Goal: Find contact information: Find contact information

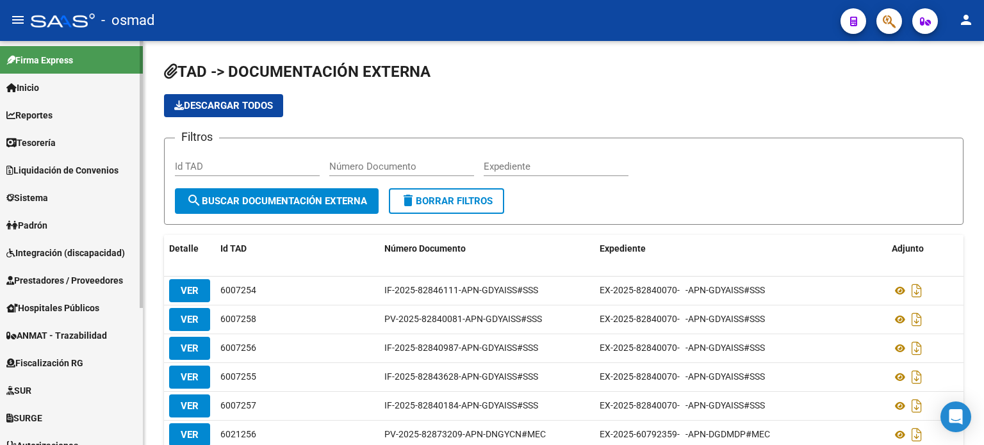
click at [53, 220] on link "Padrón" at bounding box center [71, 225] width 143 height 28
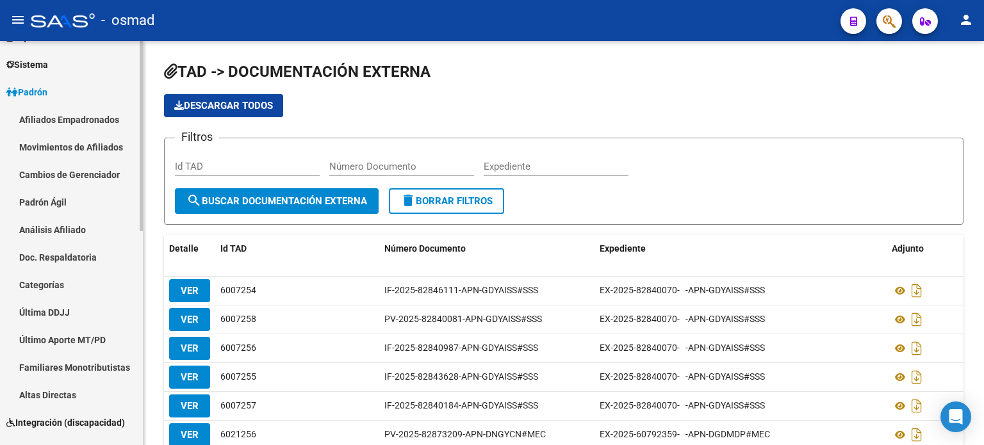
scroll to position [64, 0]
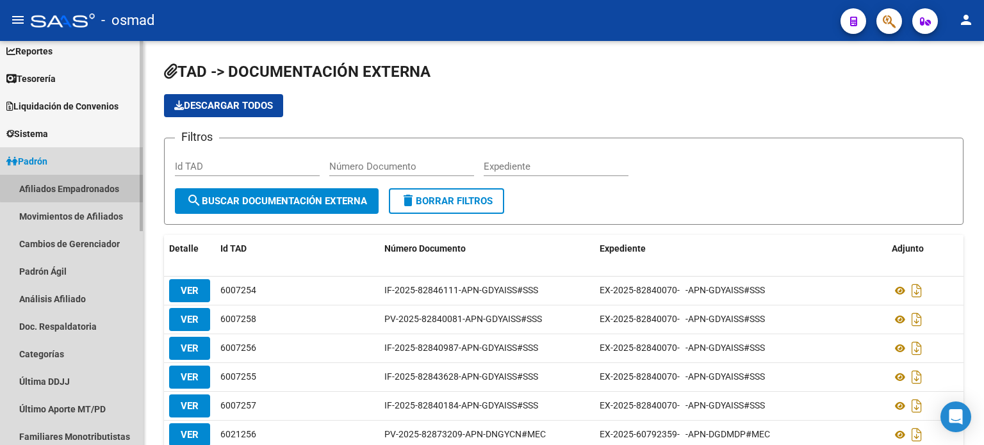
click at [77, 184] on link "Afiliados Empadronados" at bounding box center [71, 189] width 143 height 28
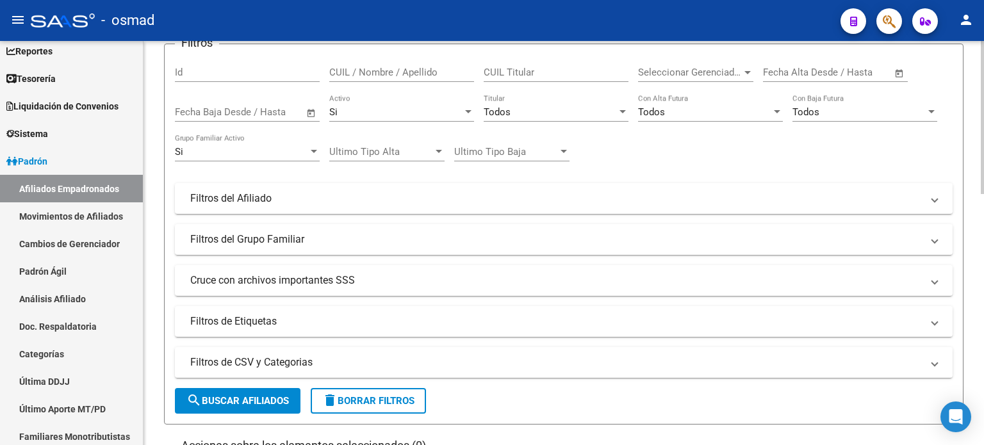
scroll to position [128, 0]
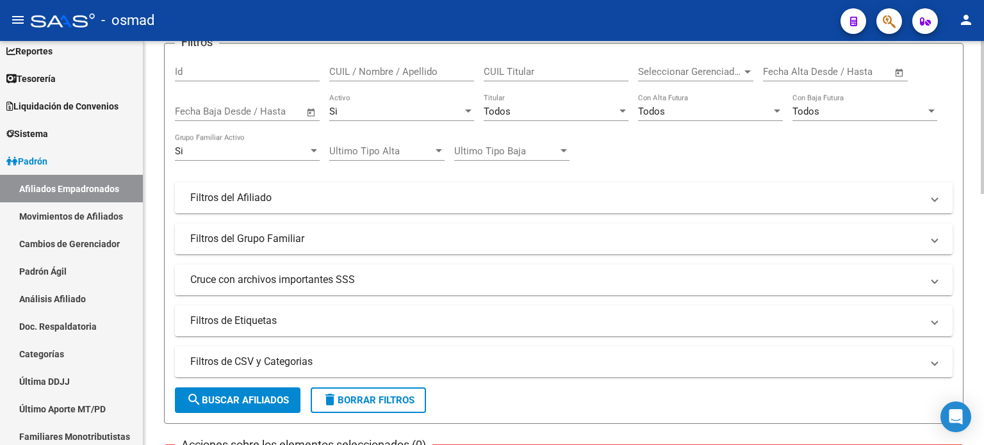
click at [259, 276] on mat-panel-title "Cruce con archivos importantes SSS" at bounding box center [555, 280] width 731 height 14
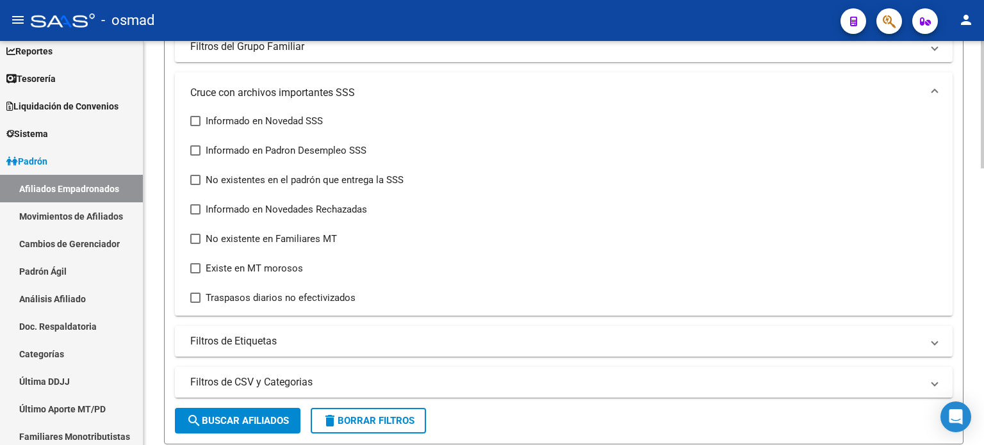
scroll to position [192, 0]
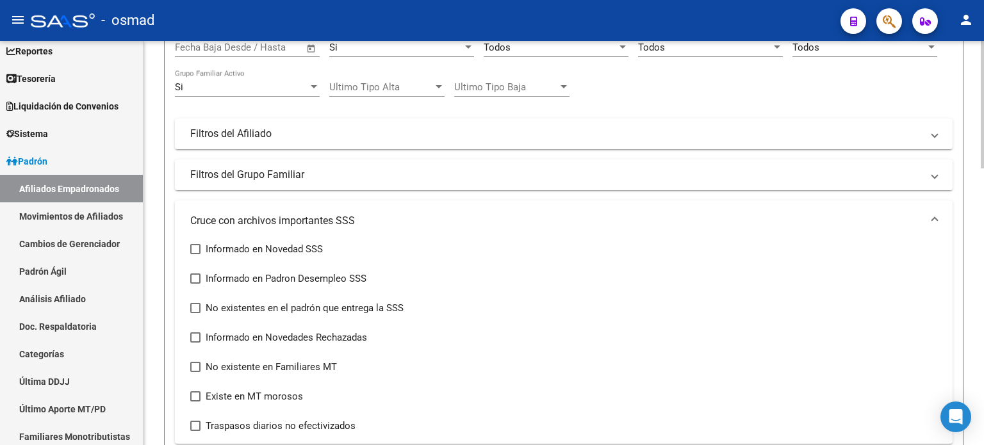
click at [284, 175] on mat-panel-title "Filtros del Grupo Familiar" at bounding box center [555, 175] width 731 height 14
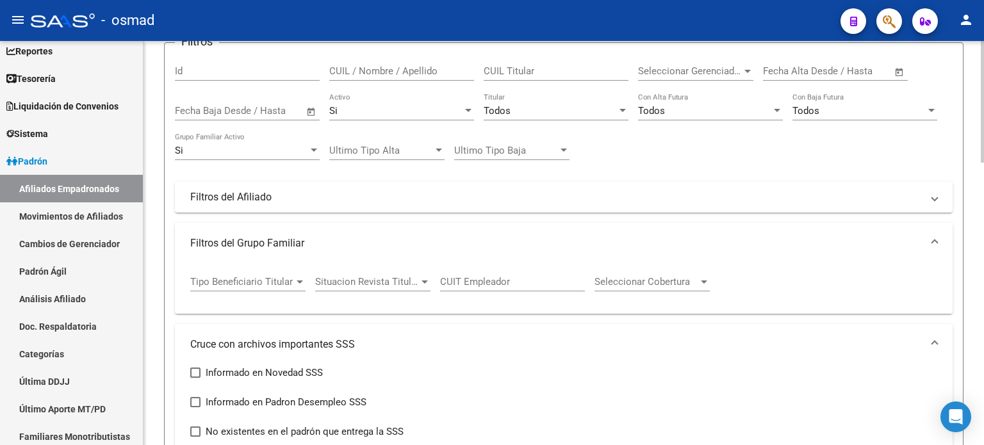
scroll to position [128, 0]
click at [270, 194] on mat-panel-title "Filtros del Afiliado" at bounding box center [555, 198] width 731 height 14
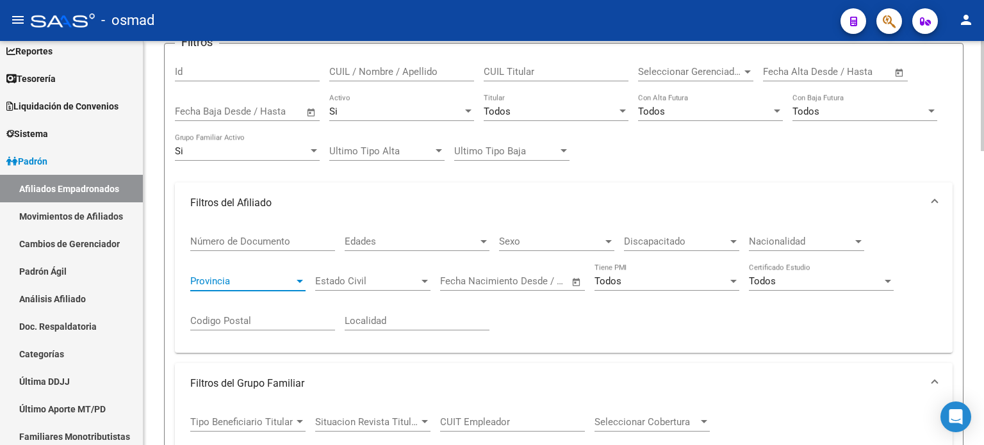
click at [302, 280] on div at bounding box center [300, 281] width 6 height 3
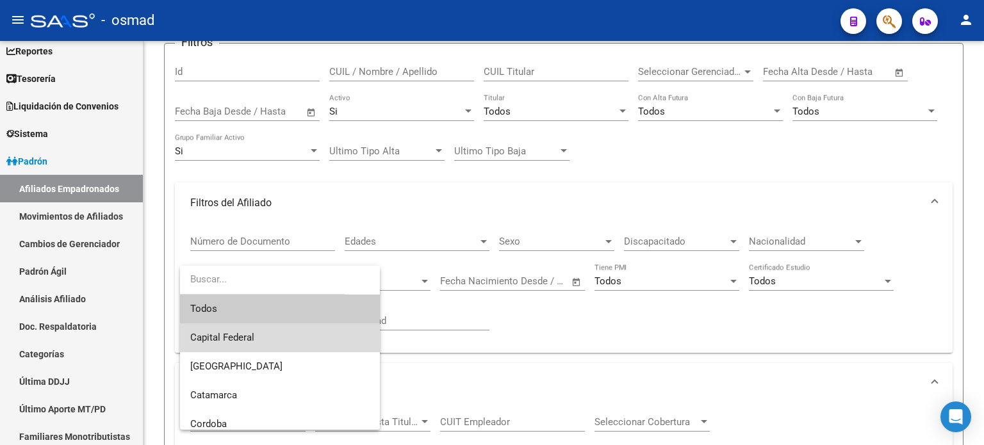
click at [284, 339] on span "Capital Federal" at bounding box center [279, 337] width 179 height 29
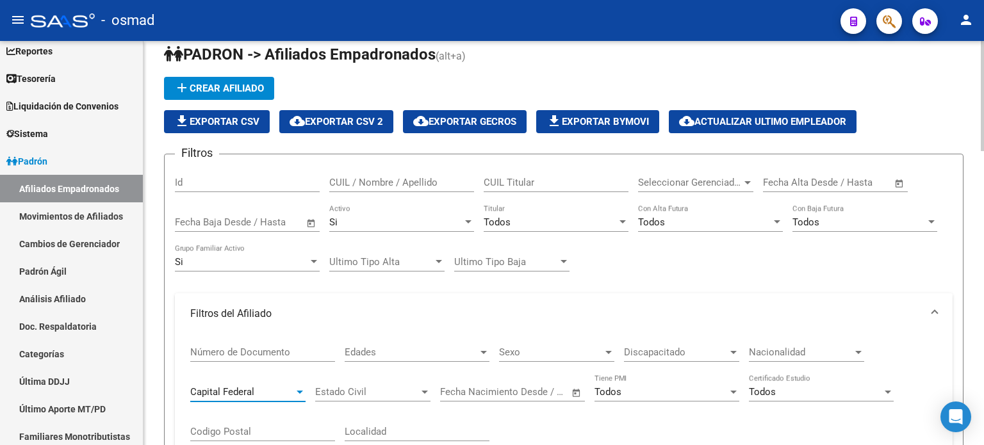
scroll to position [0, 0]
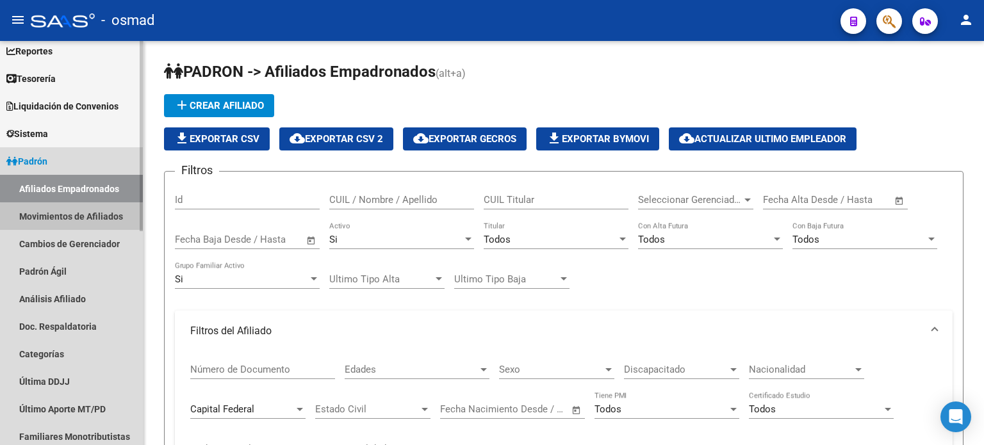
click at [85, 217] on link "Movimientos de Afiliados" at bounding box center [71, 216] width 143 height 28
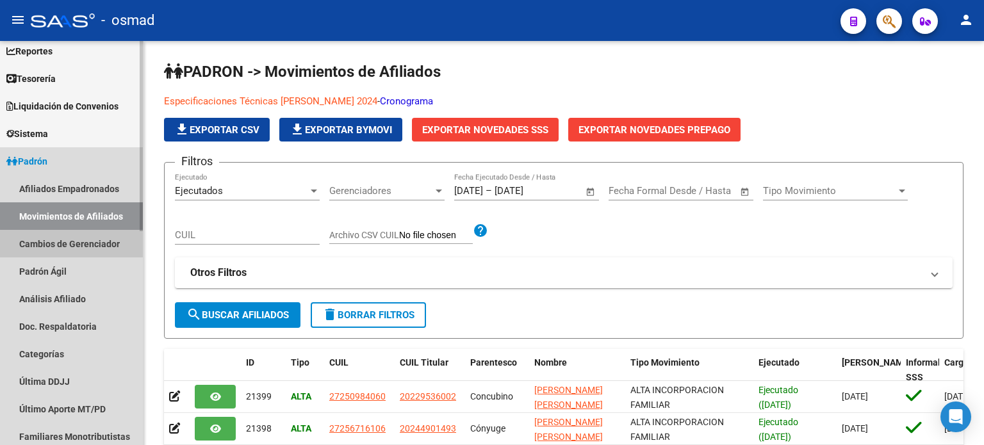
click at [86, 245] on link "Cambios de Gerenciador" at bounding box center [71, 244] width 143 height 28
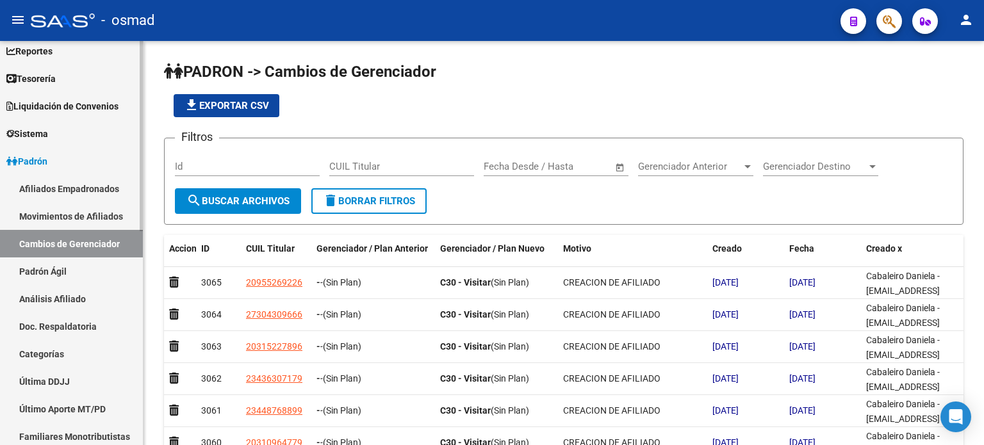
click at [67, 268] on link "Padrón Ágil" at bounding box center [71, 271] width 143 height 28
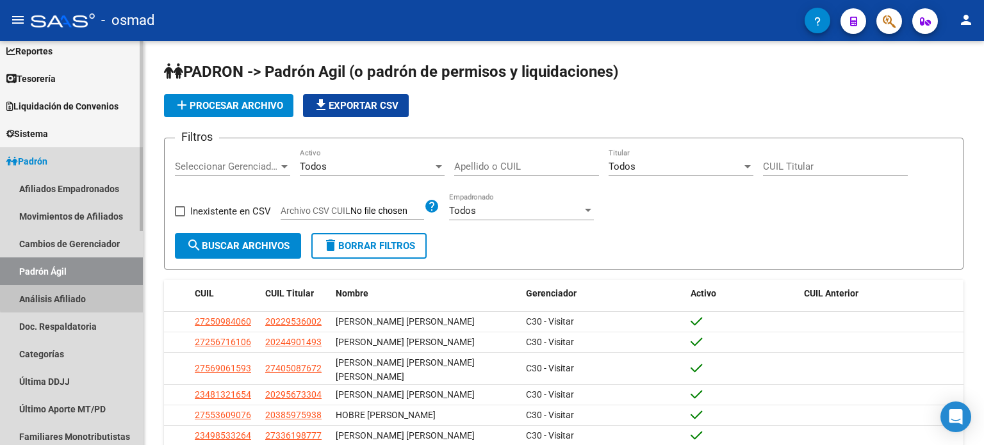
click at [74, 297] on link "Análisis Afiliado" at bounding box center [71, 299] width 143 height 28
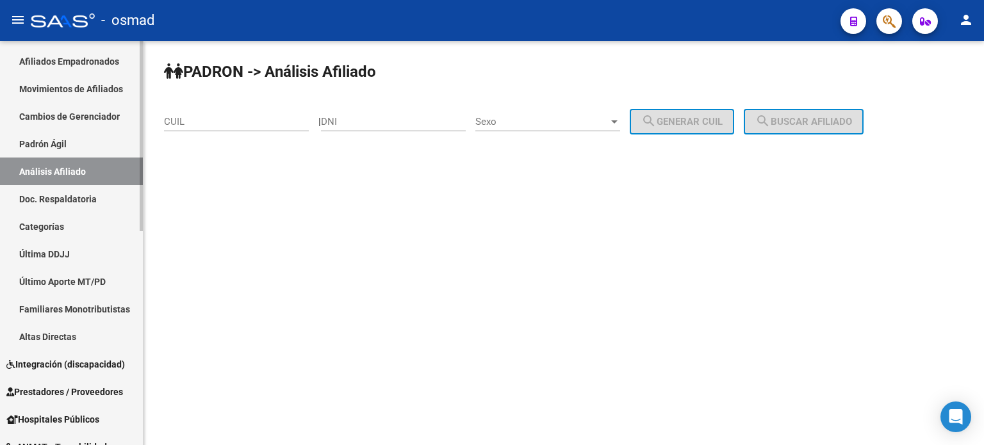
scroll to position [192, 0]
click at [56, 226] on link "Categorías" at bounding box center [71, 226] width 143 height 28
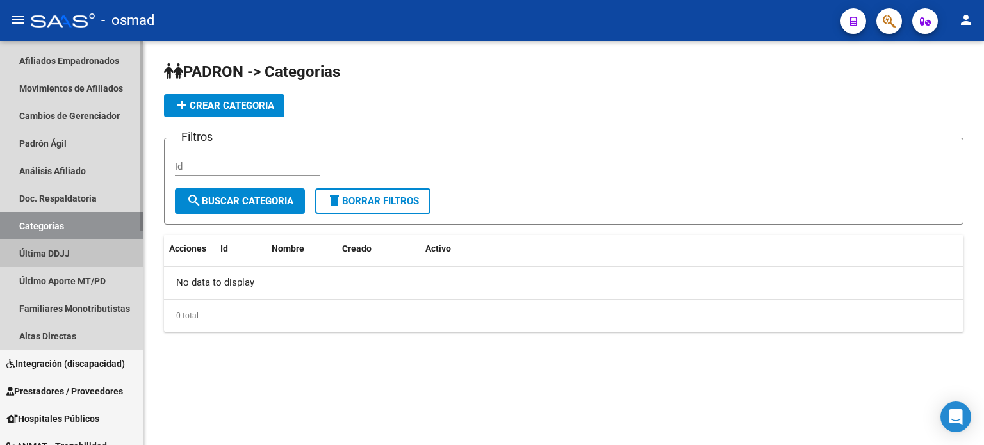
click at [55, 254] on link "Última DDJJ" at bounding box center [71, 254] width 143 height 28
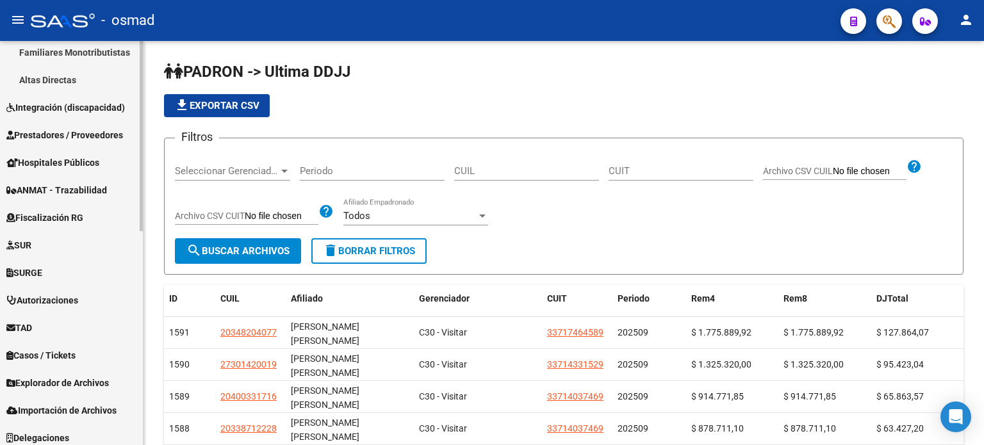
scroll to position [454, 0]
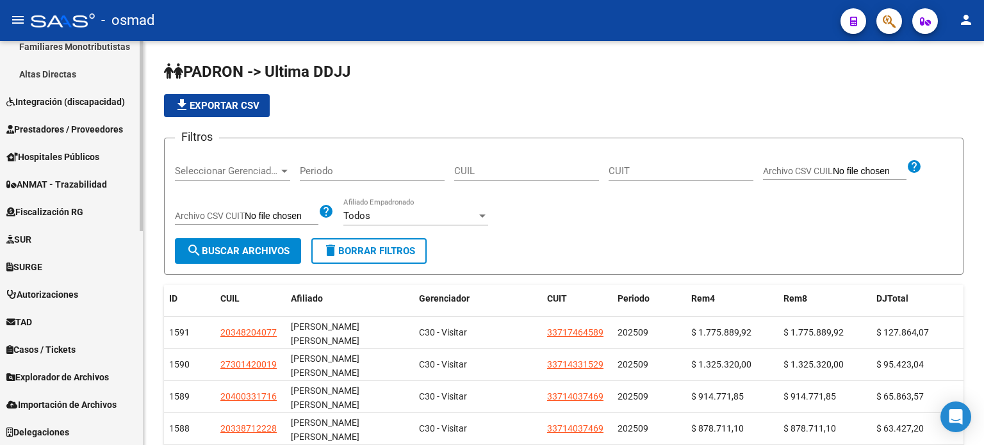
click at [78, 434] on link "Delegaciones" at bounding box center [71, 432] width 143 height 28
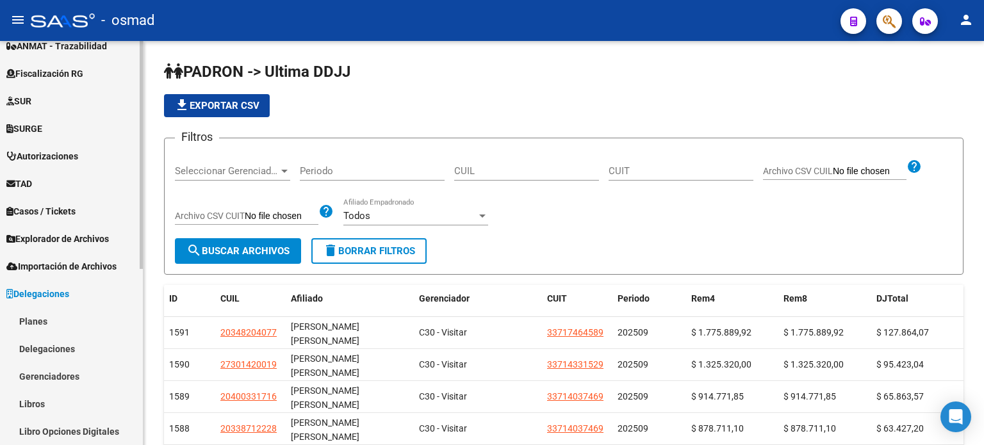
scroll to position [289, 0]
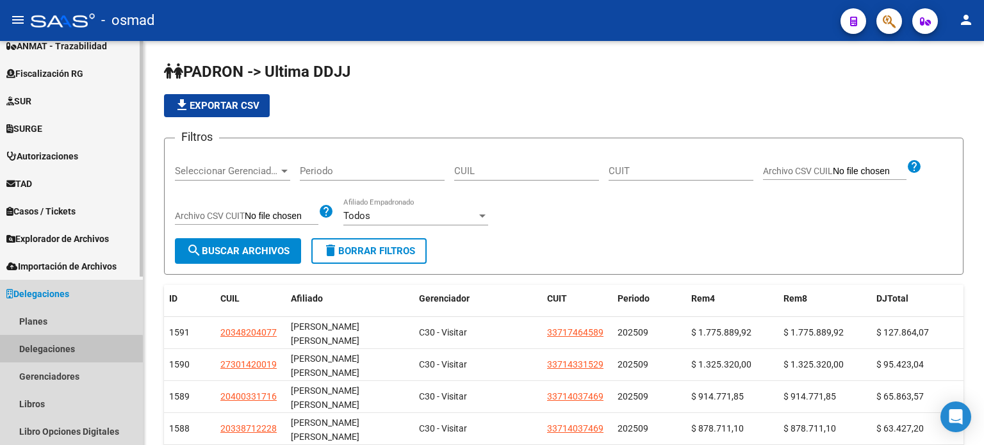
click at [63, 350] on link "Delegaciones" at bounding box center [71, 349] width 143 height 28
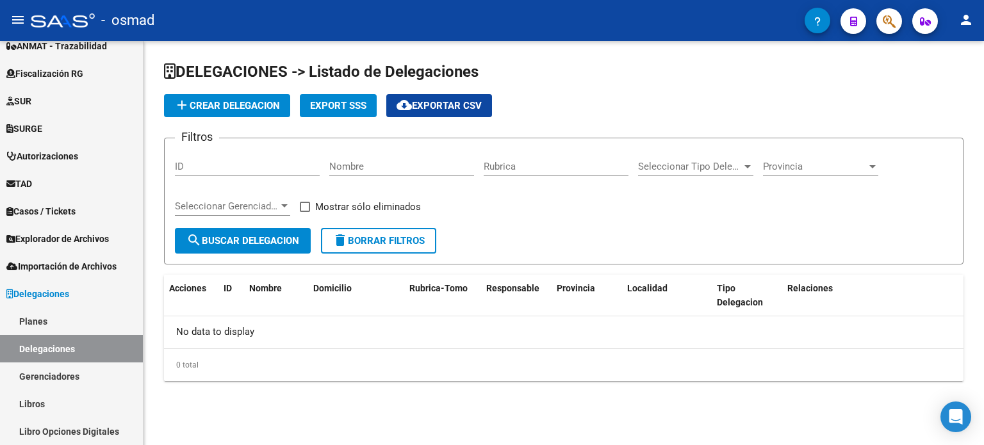
click at [874, 168] on div at bounding box center [873, 166] width 12 height 10
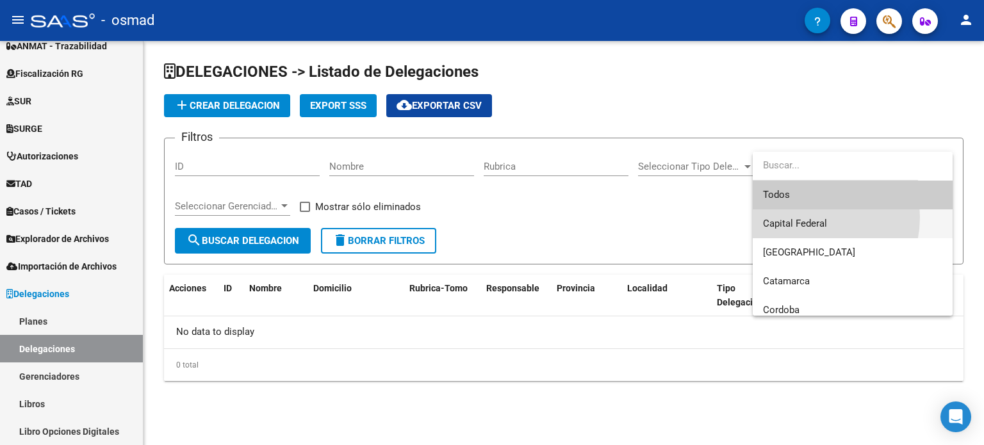
click at [807, 217] on span "Capital Federal" at bounding box center [852, 223] width 179 height 29
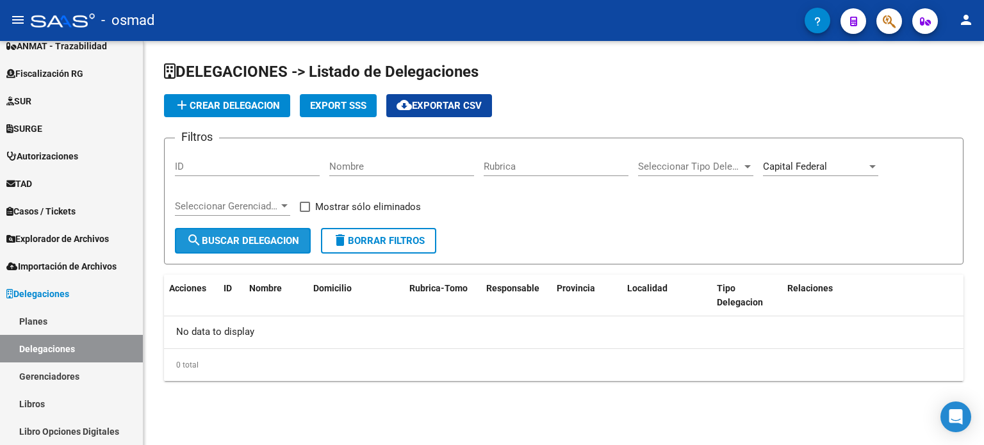
click at [248, 240] on span "search Buscar Delegacion" at bounding box center [242, 241] width 113 height 12
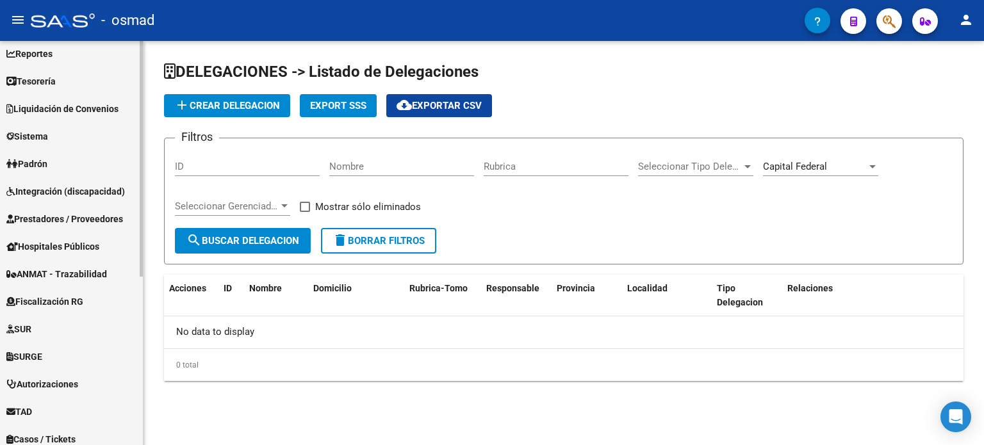
scroll to position [33, 0]
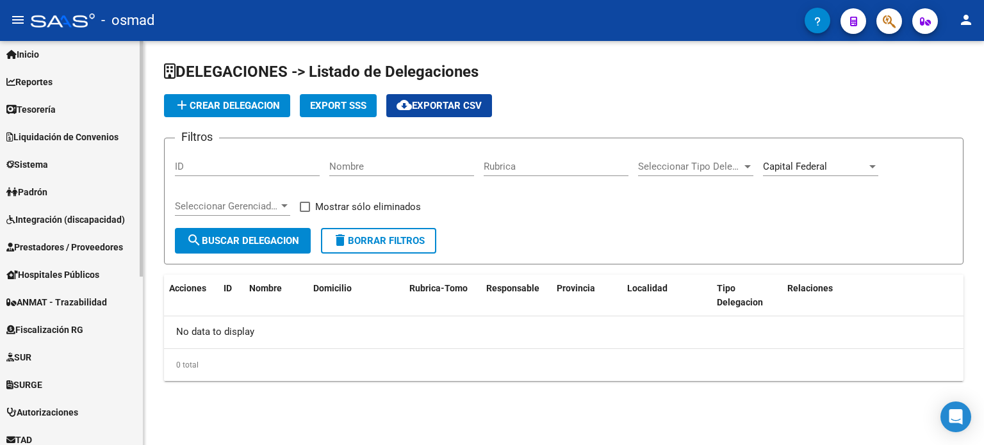
click at [28, 186] on span "Padrón" at bounding box center [26, 192] width 41 height 14
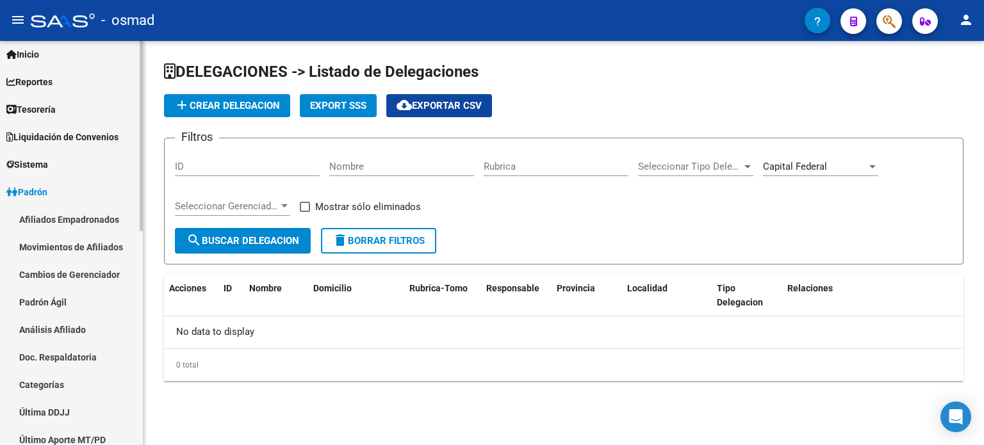
click at [39, 161] on span "Sistema" at bounding box center [27, 165] width 42 height 14
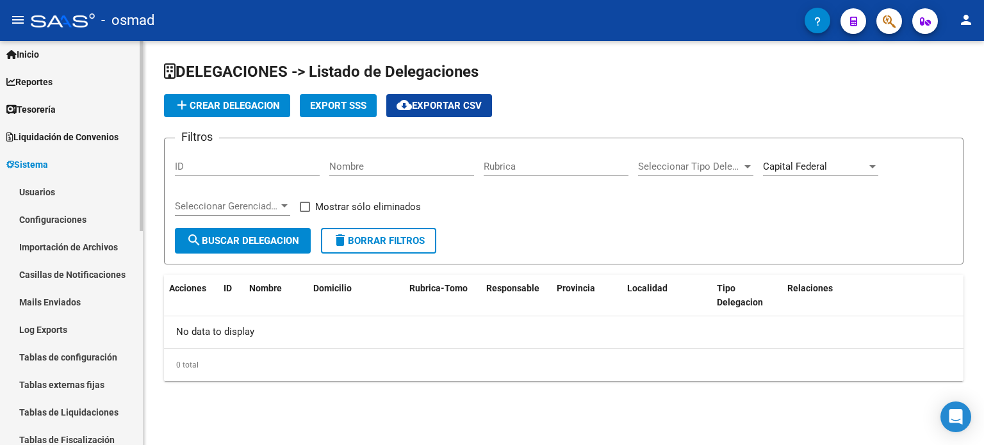
scroll to position [0, 0]
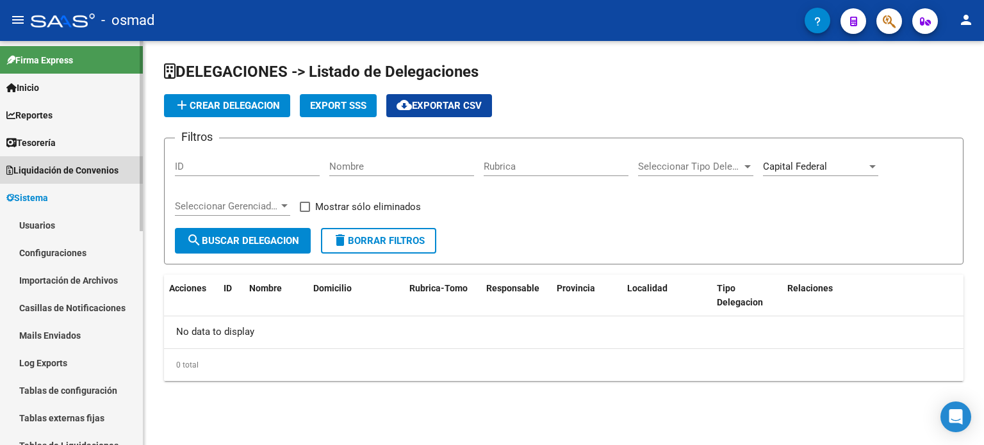
click at [75, 173] on span "Liquidación de Convenios" at bounding box center [62, 170] width 112 height 14
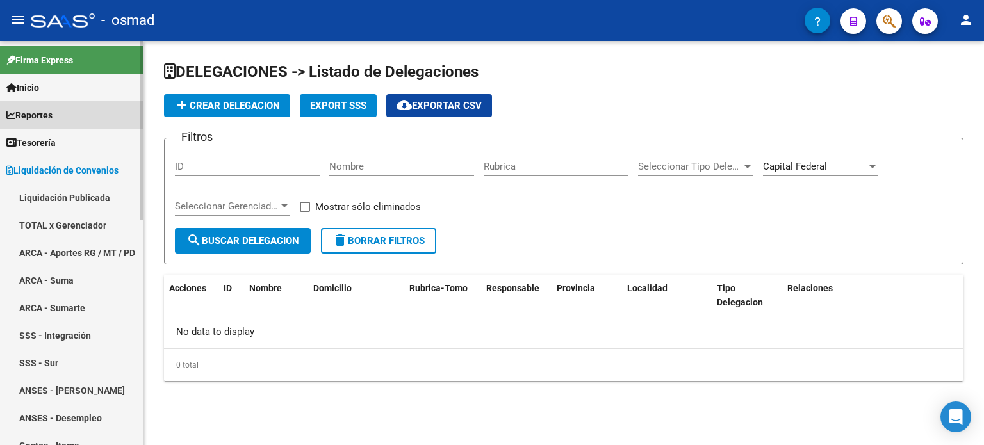
click at [53, 115] on span "Reportes" at bounding box center [29, 115] width 46 height 14
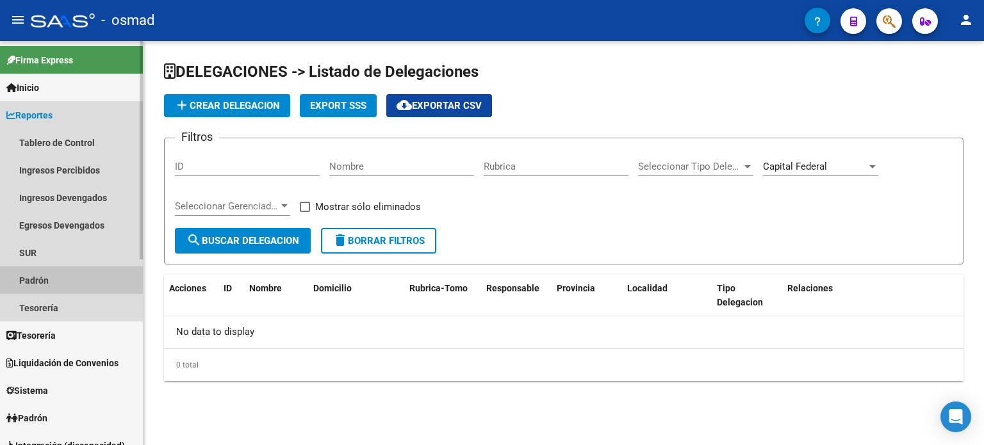
click at [40, 281] on link "Padrón" at bounding box center [71, 280] width 143 height 28
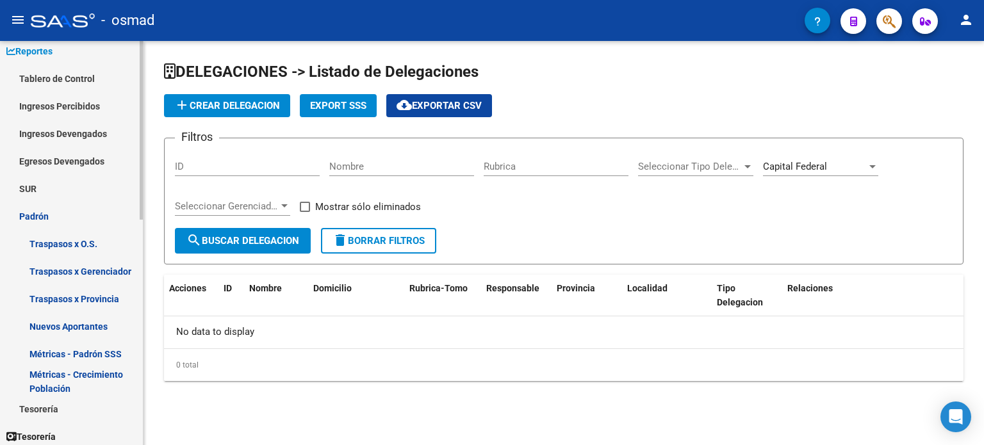
scroll to position [128, 0]
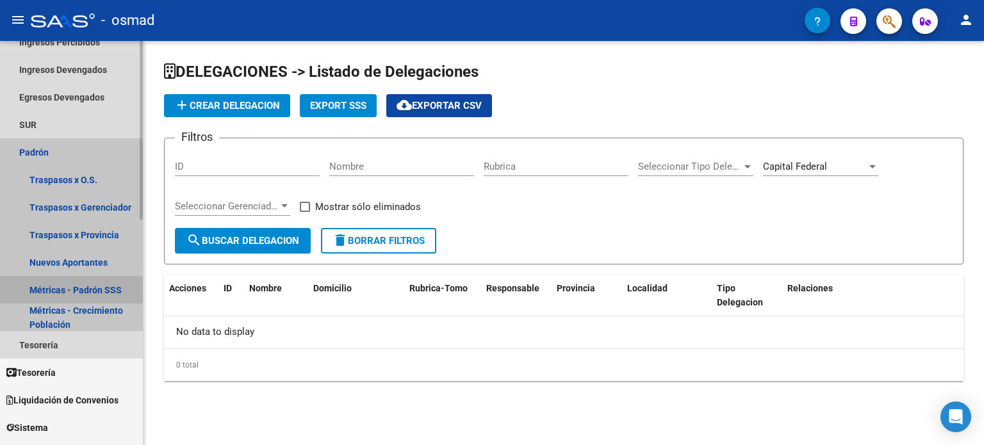
click at [79, 285] on link "Métricas - Padrón SSS" at bounding box center [71, 290] width 143 height 28
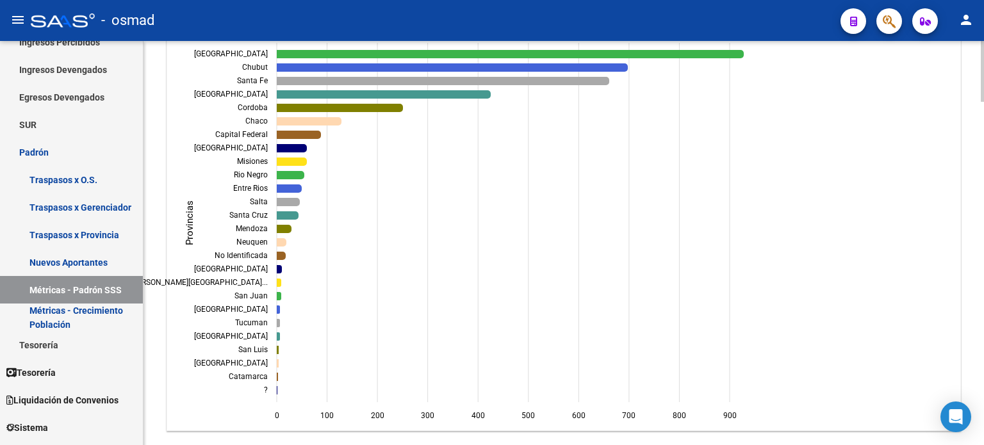
scroll to position [1153, 0]
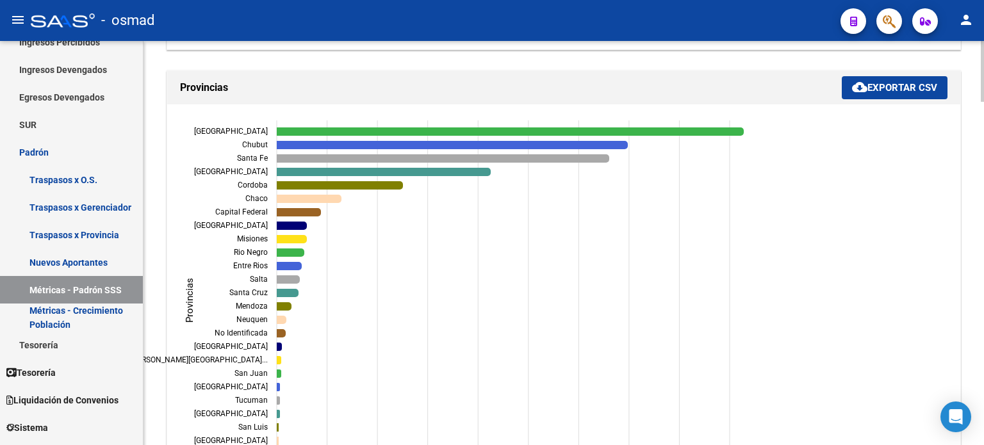
click at [900, 84] on span "cloud_download Exportar CSV" at bounding box center [894, 88] width 85 height 12
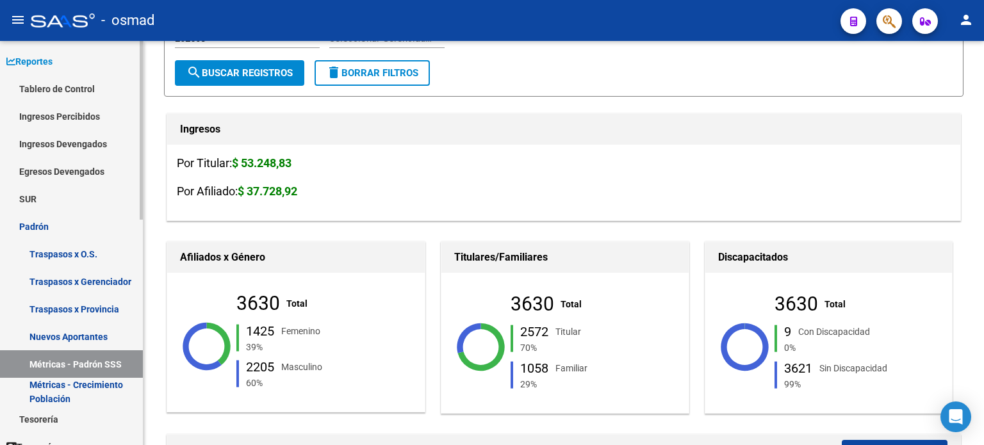
scroll to position [0, 0]
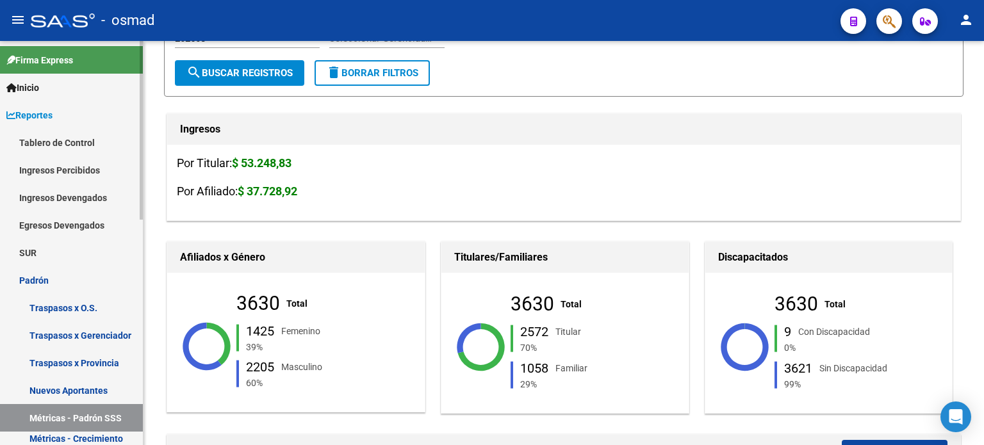
click at [30, 87] on span "Inicio" at bounding box center [22, 88] width 33 height 14
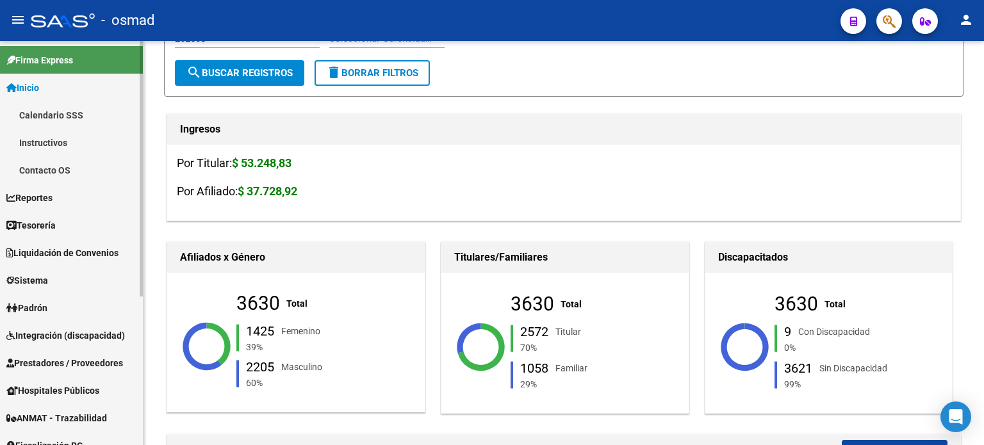
click at [39, 165] on link "Contacto OS" at bounding box center [71, 170] width 143 height 28
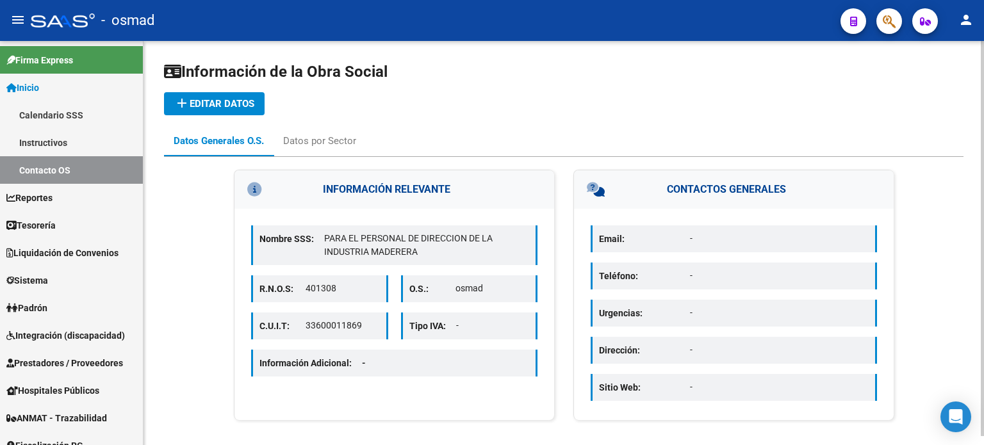
drag, startPoint x: 305, startPoint y: 286, endPoint x: 336, endPoint y: 290, distance: 30.3
click at [336, 290] on p "401308" at bounding box center [342, 288] width 74 height 13
copy p "401308"
